Goal: Task Accomplishment & Management: Manage account settings

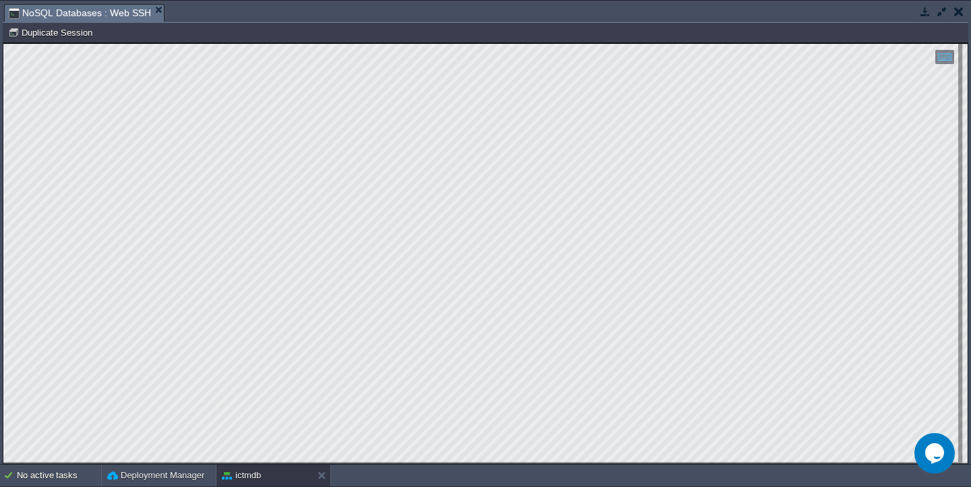
click at [936, 11] on button "button" at bounding box center [942, 11] width 12 height 12
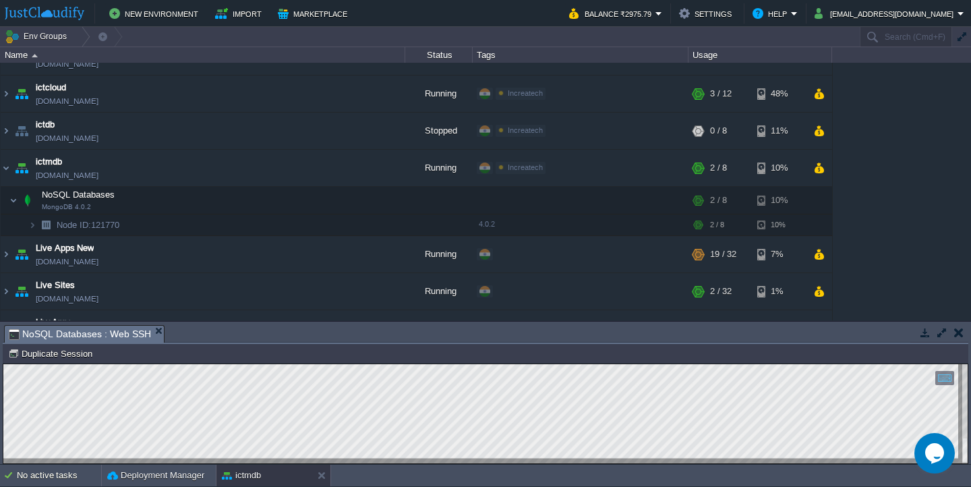
scroll to position [92, 0]
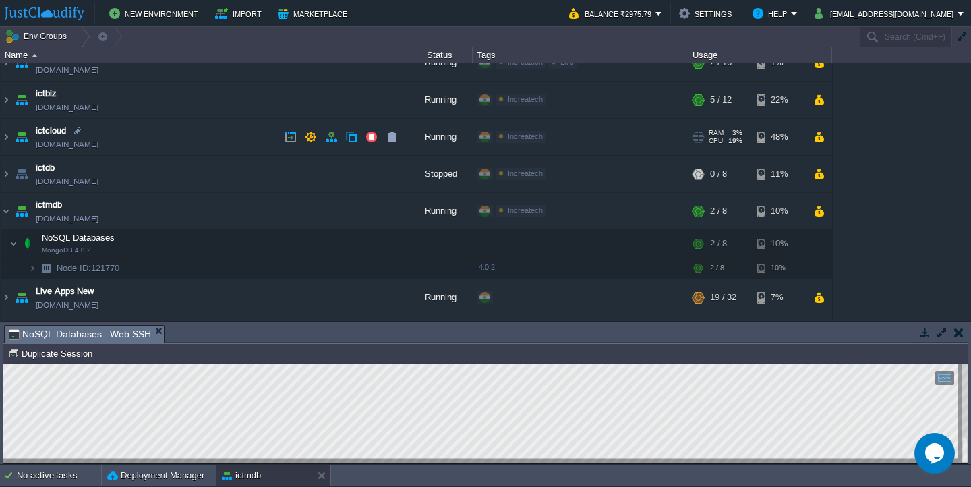
click at [218, 140] on td "ictcloud [DOMAIN_NAME]" at bounding box center [203, 137] width 405 height 37
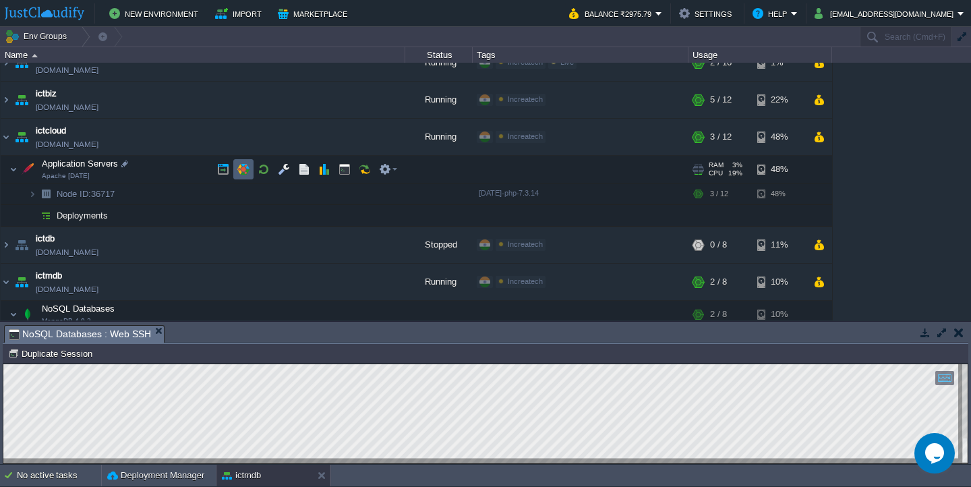
click at [250, 173] on td at bounding box center [243, 169] width 20 height 20
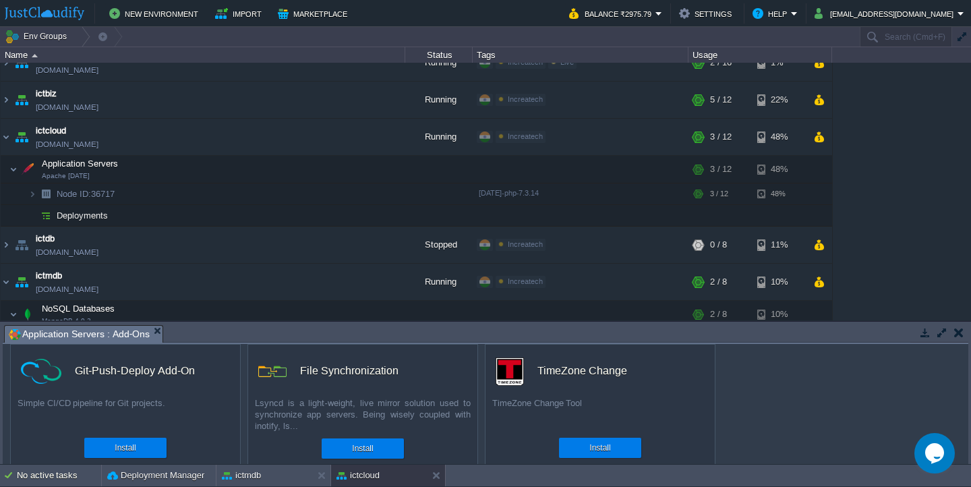
scroll to position [152, 0]
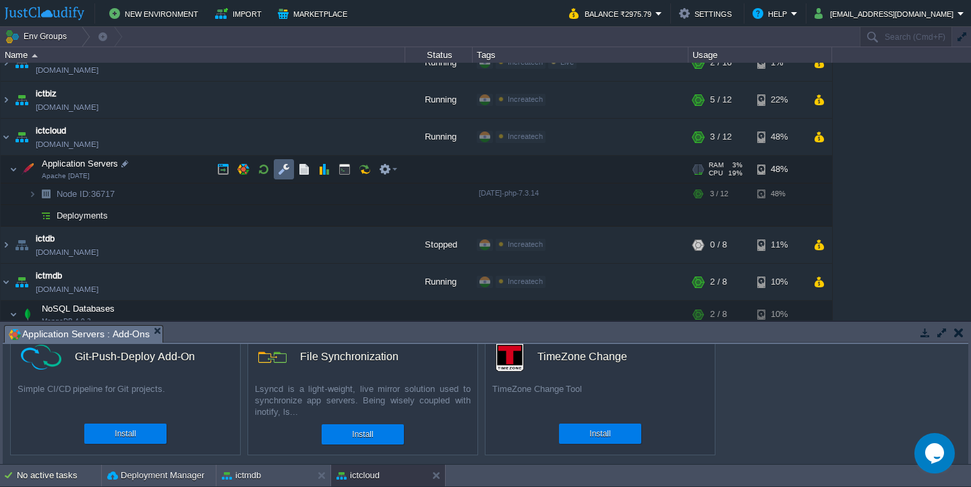
click at [291, 163] on td at bounding box center [284, 169] width 20 height 20
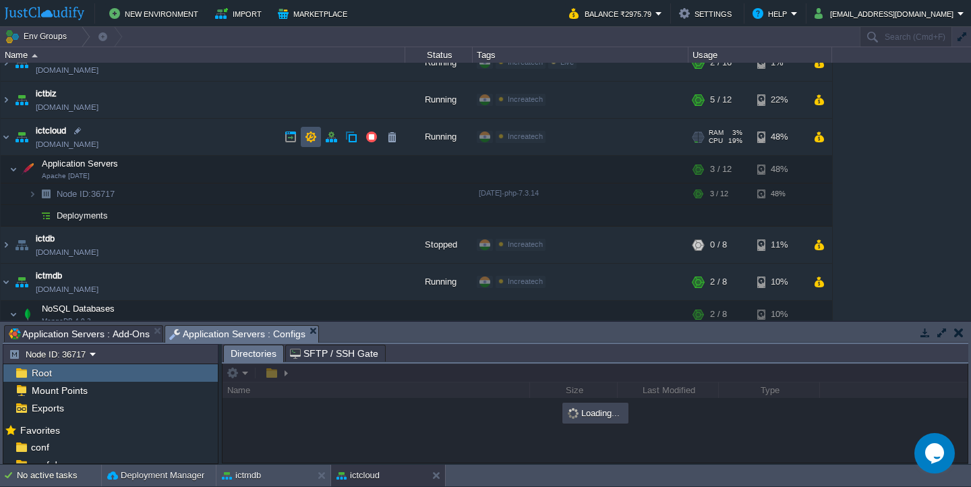
click at [311, 141] on button "button" at bounding box center [311, 137] width 12 height 12
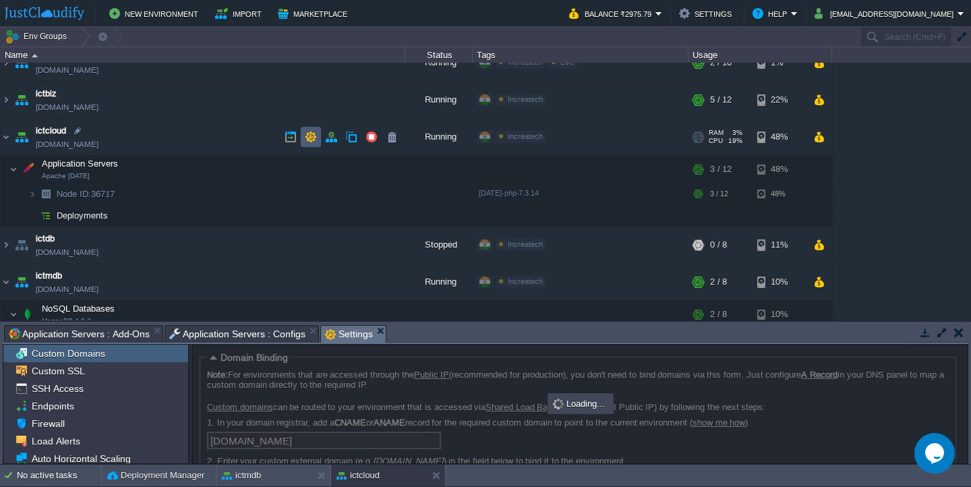
scroll to position [77, 0]
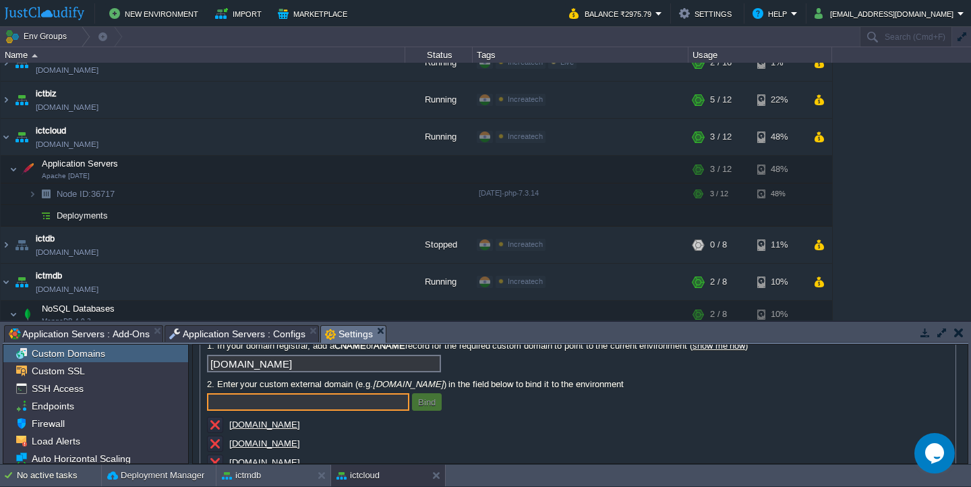
click at [936, 335] on button "button" at bounding box center [942, 332] width 12 height 12
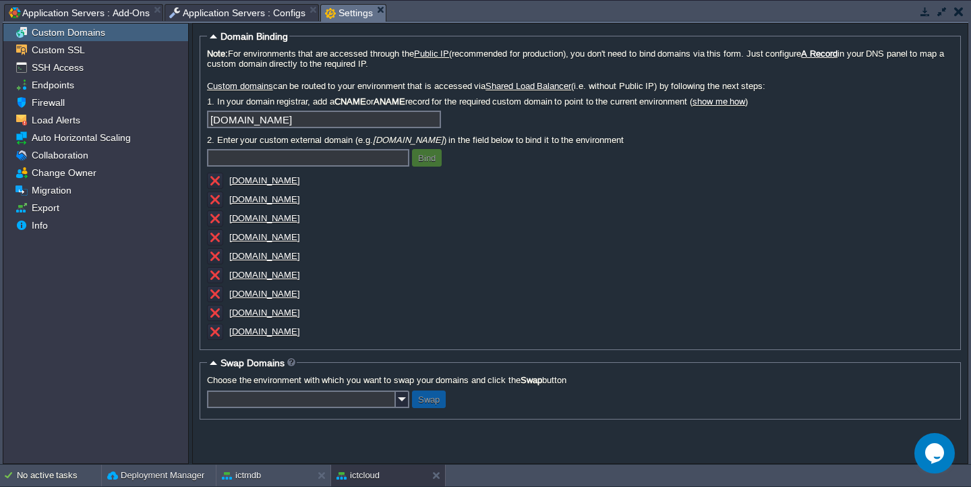
scroll to position [0, 0]
click at [79, 72] on span "SSH Access" at bounding box center [57, 67] width 57 height 12
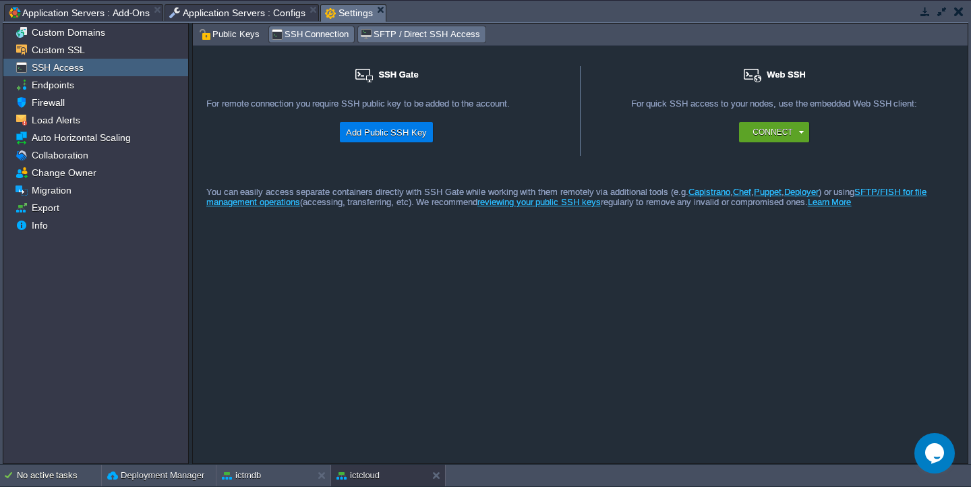
click at [405, 32] on span "SFTP / Direct SSH Access" at bounding box center [419, 34] width 119 height 15
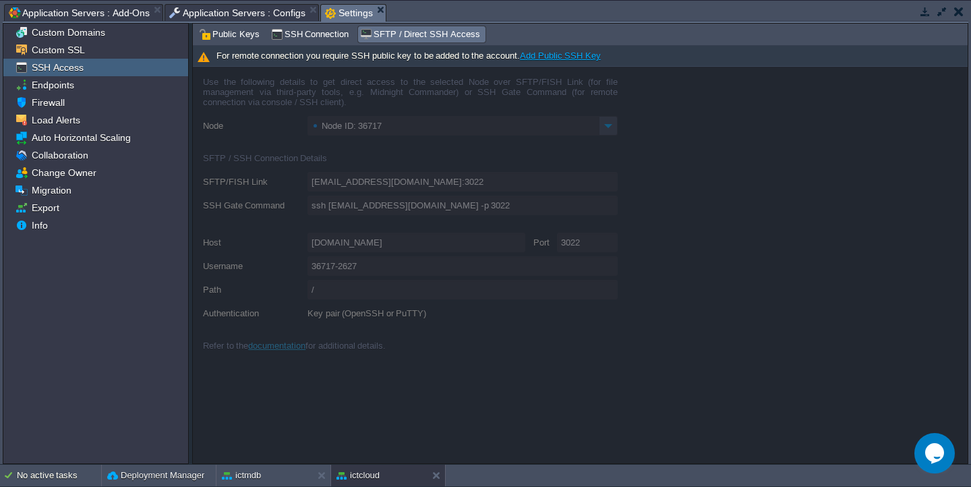
click at [558, 55] on link "Add Public SSH Key" at bounding box center [560, 56] width 81 height 10
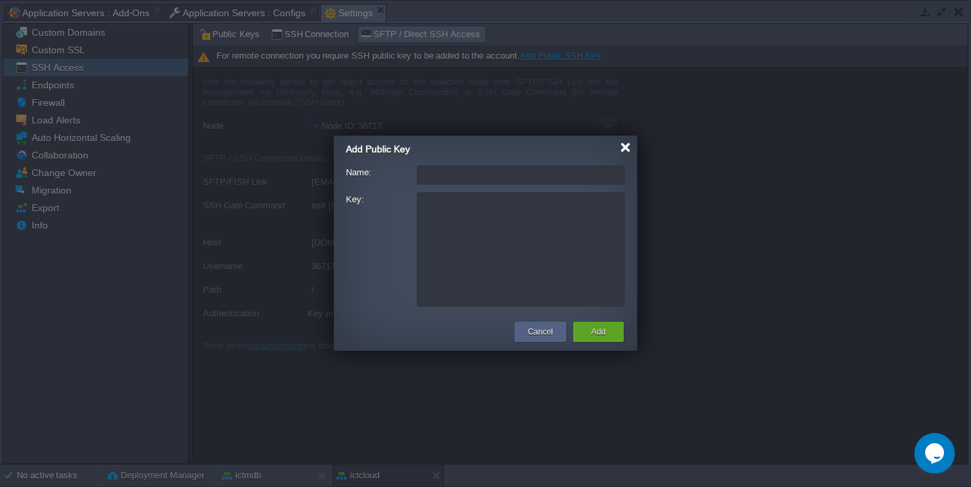
click at [623, 148] on div at bounding box center [625, 147] width 10 height 10
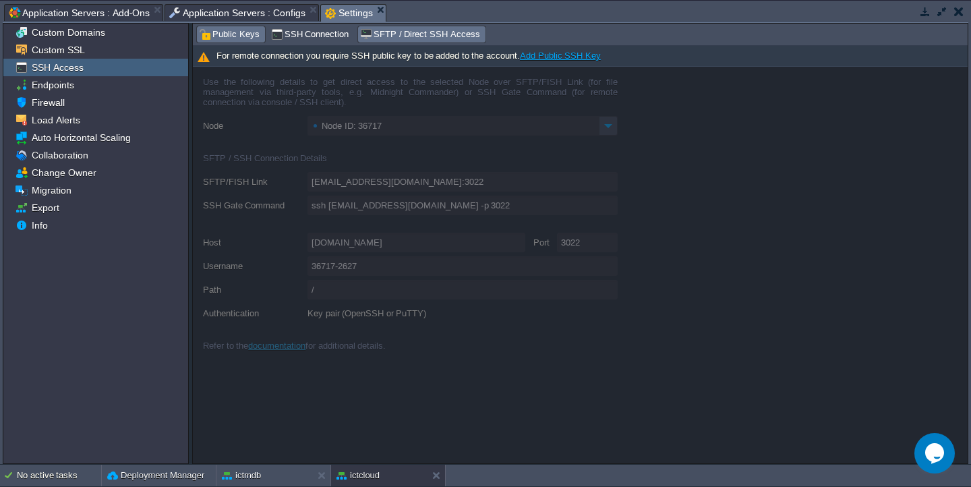
click at [234, 40] on span "Public Keys" at bounding box center [229, 34] width 61 height 15
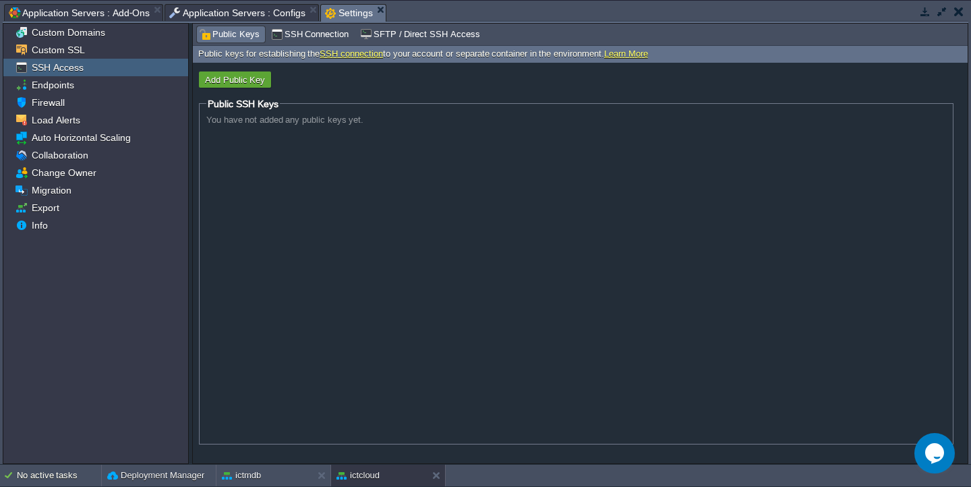
click at [494, 90] on form "Add Public Key Public SSH Keys You have not added any public keys yet." at bounding box center [580, 263] width 775 height 401
click at [628, 51] on link "Learn More" at bounding box center [626, 54] width 44 height 10
click at [249, 82] on button "Add Public Key" at bounding box center [235, 80] width 68 height 12
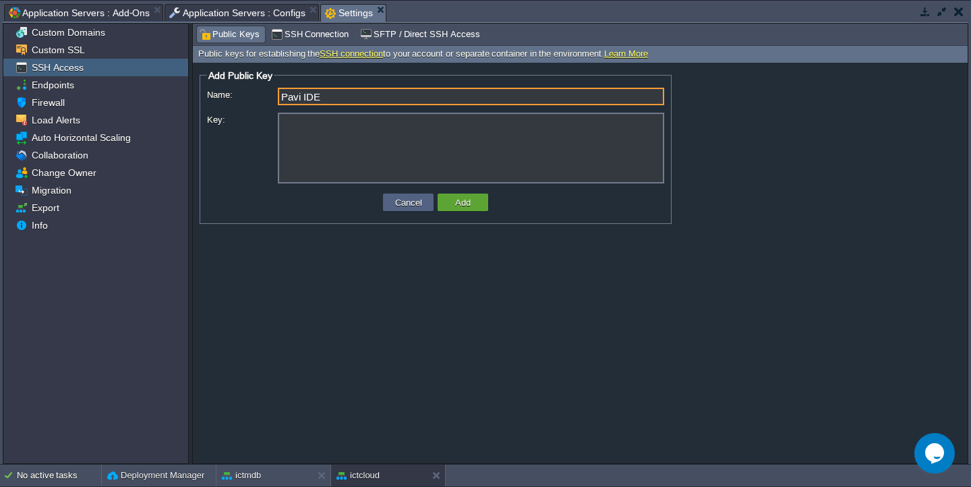
type input "Pavi IDE"
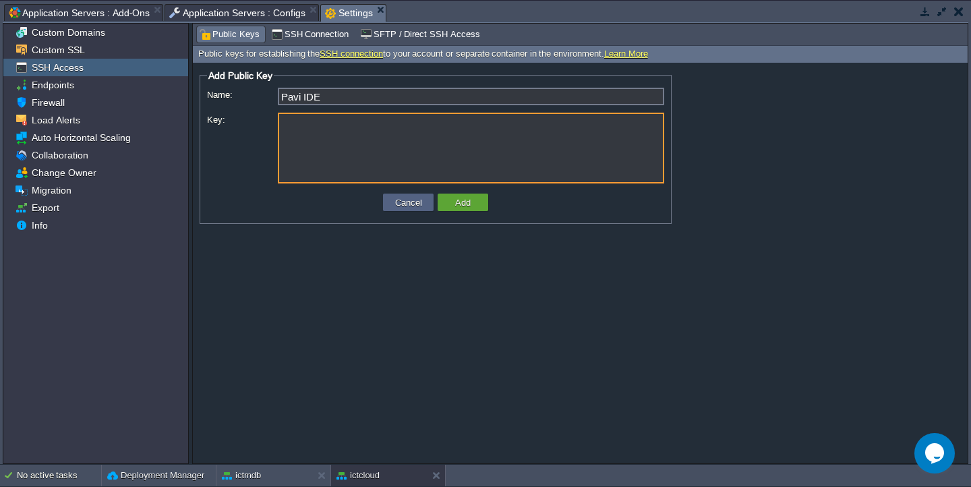
paste textarea "ssh-rsa AAAAB3NzaC1yc2EAAAADAQABAAABgQDB2sO518RAfM8uT0W5XICGcrE5eaLkI0P/NppLatq…"
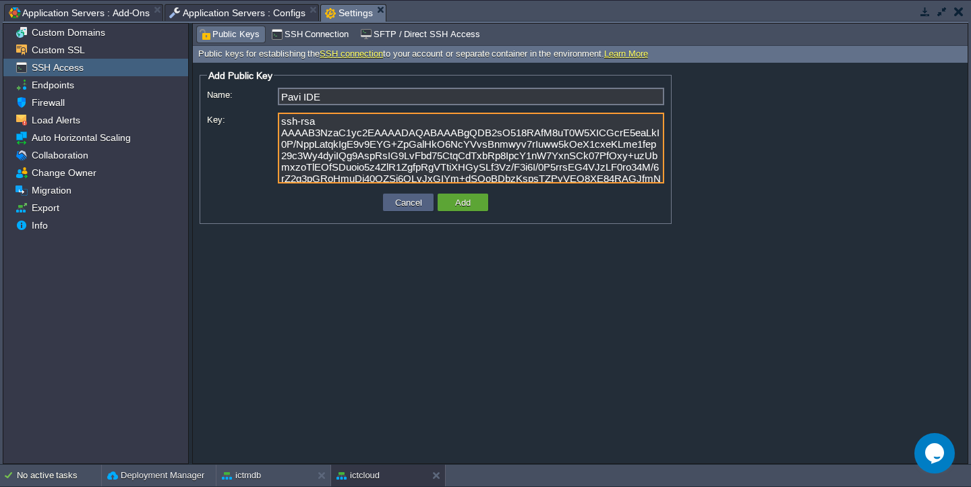
scroll to position [67, 0]
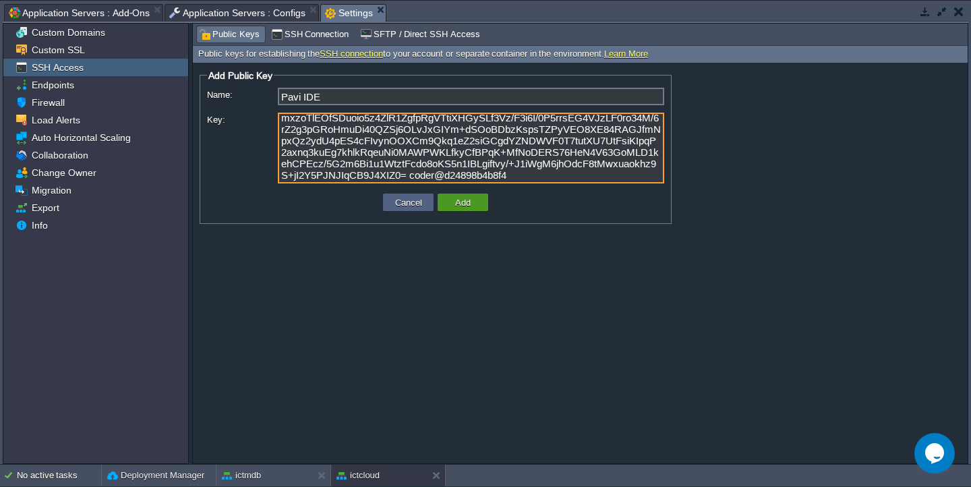
type textarea "ssh-rsa AAAAB3NzaC1yc2EAAAADAQABAAABgQDB2sO518RAfM8uT0W5XICGcrE5eaLkI0P/NppLatq…"
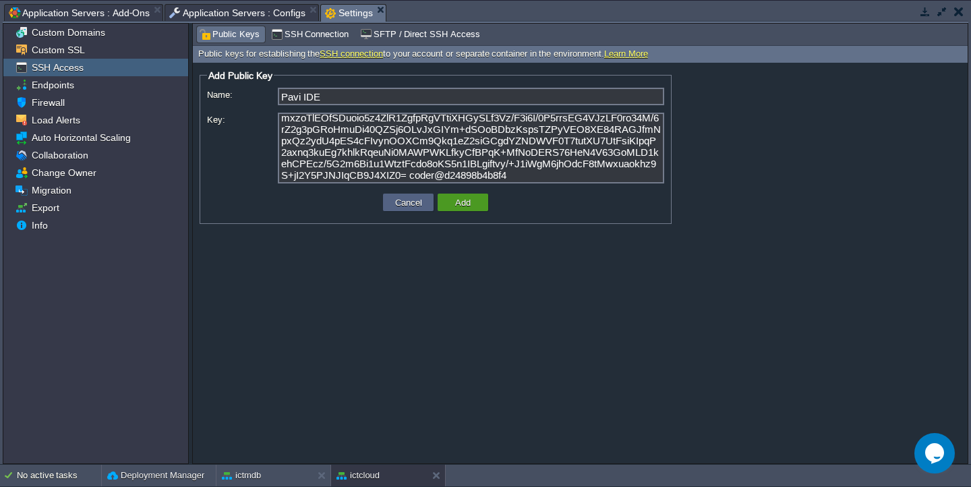
click at [475, 209] on td "Add" at bounding box center [463, 203] width 51 height 18
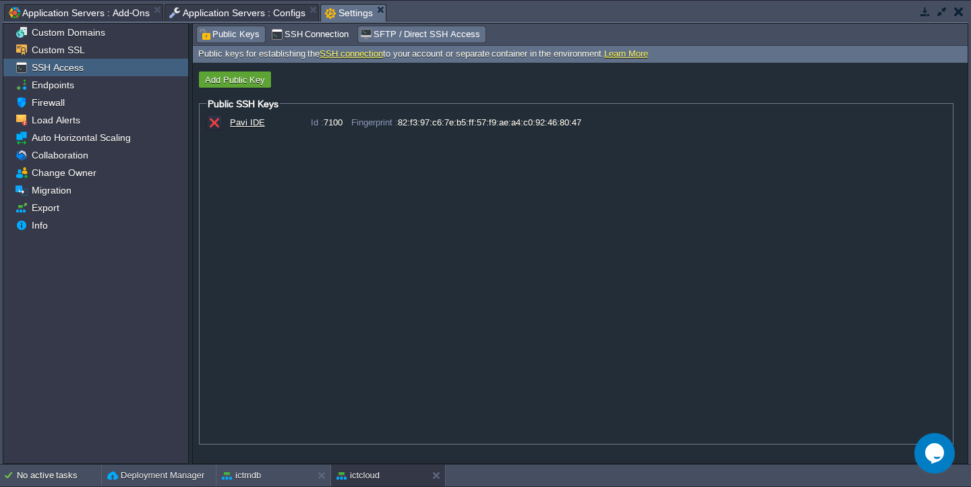
click at [394, 34] on span "SFTP / Direct SSH Access" at bounding box center [419, 34] width 119 height 15
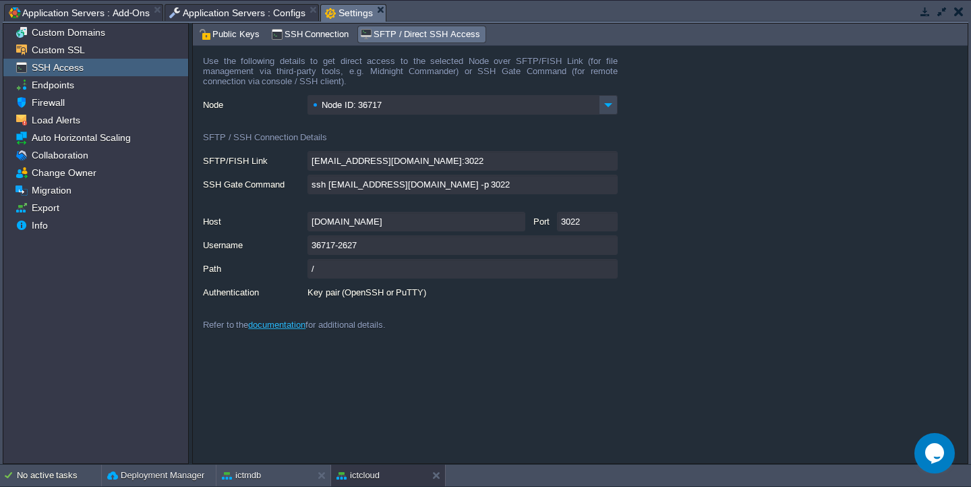
click at [939, 10] on button "button" at bounding box center [942, 11] width 12 height 12
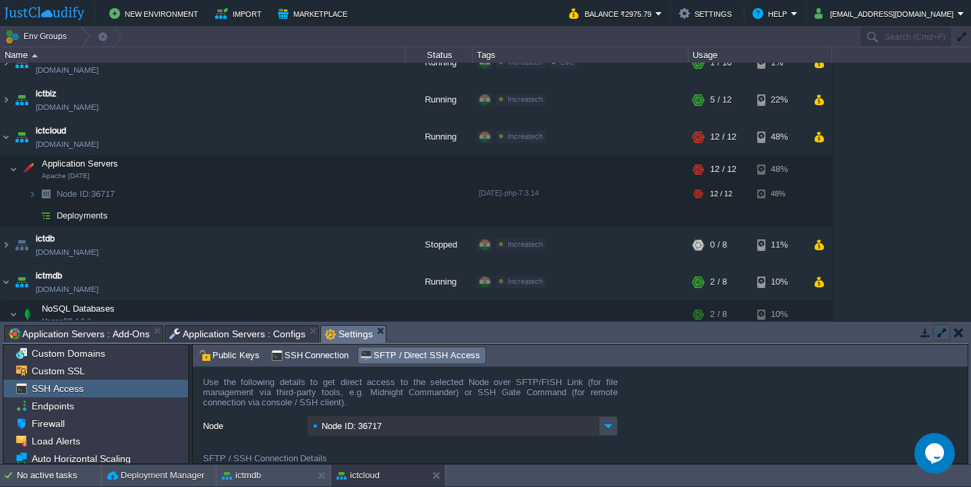
click at [941, 332] on button "button" at bounding box center [942, 332] width 12 height 12
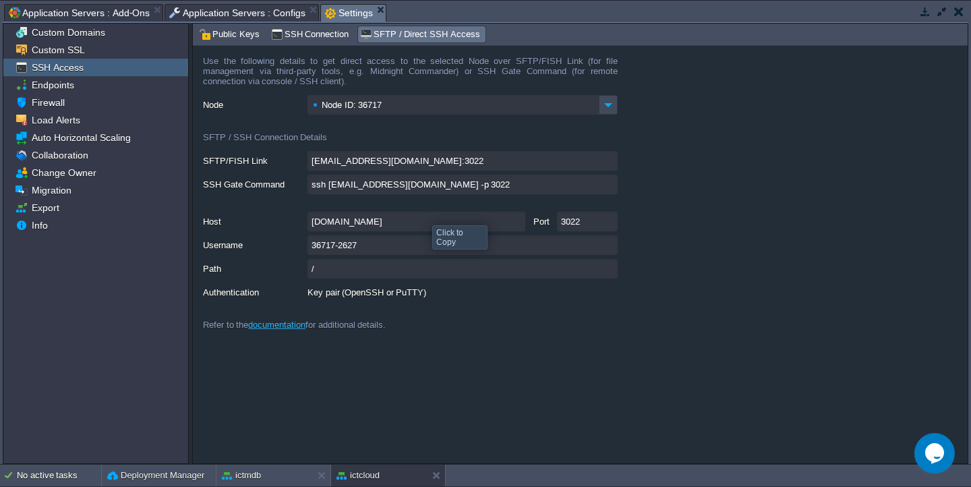
click at [411, 229] on input "[DOMAIN_NAME]" at bounding box center [417, 222] width 218 height 20
click at [587, 225] on input "3022" at bounding box center [587, 222] width 61 height 20
click at [366, 250] on input "36717-2627" at bounding box center [463, 245] width 310 height 20
type textarea "36717-2627"
